Goal: Find specific page/section: Find specific page/section

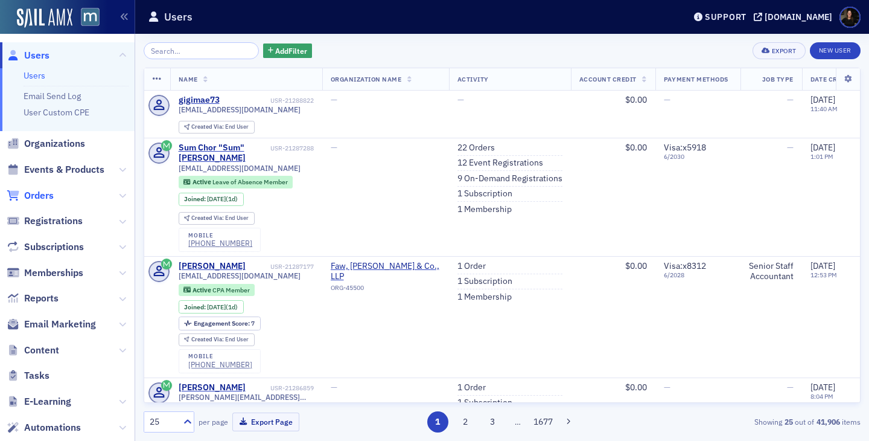
click at [36, 196] on span "Orders" at bounding box center [39, 195] width 30 height 13
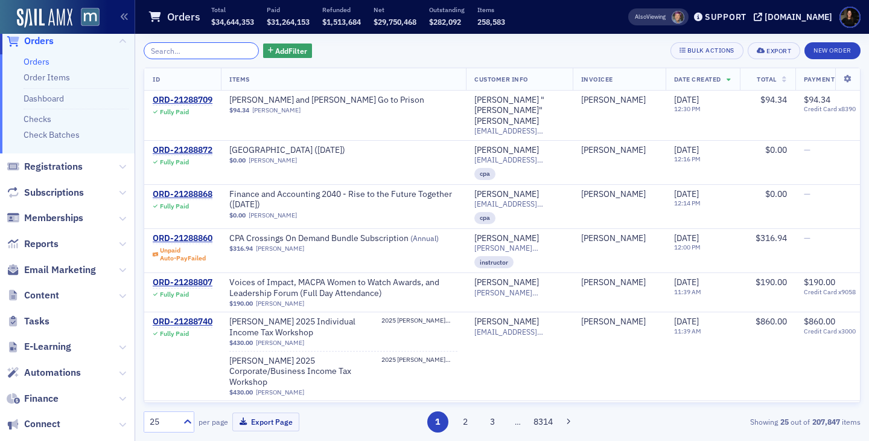
scroll to position [95, 0]
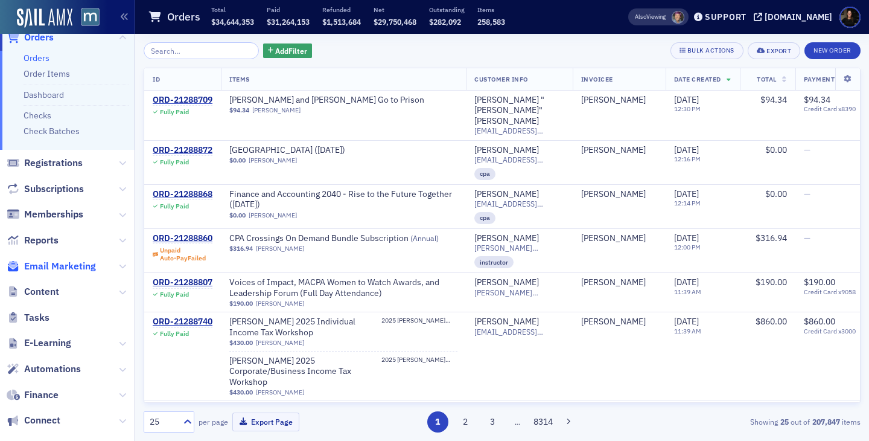
click at [68, 269] on span "Email Marketing" at bounding box center [60, 266] width 72 height 13
click at [49, 265] on span "Email Marketing" at bounding box center [60, 266] width 72 height 13
